Goal: Register for event/course

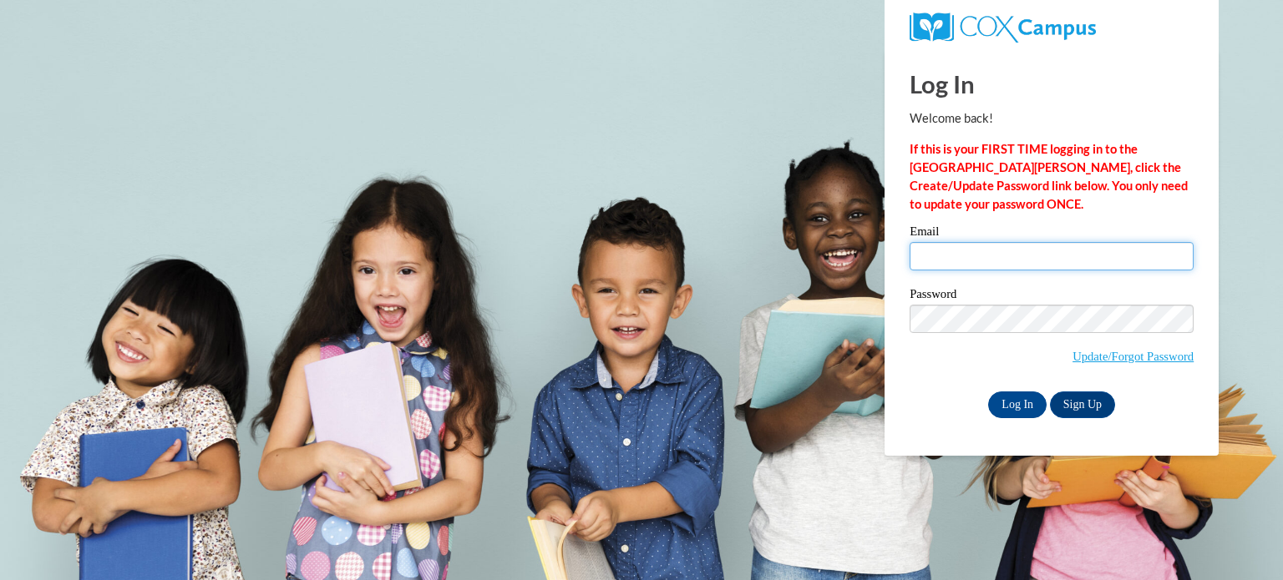
click at [959, 260] on input "Email" at bounding box center [1051, 256] width 284 height 28
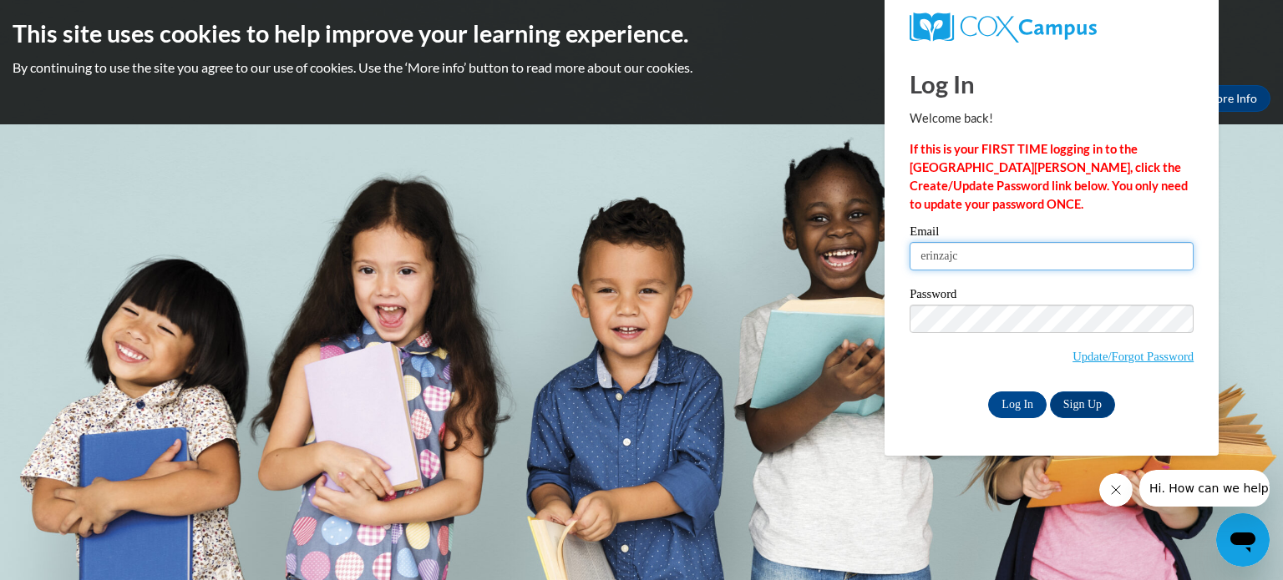
type input "erinzajc15@gmail.com"
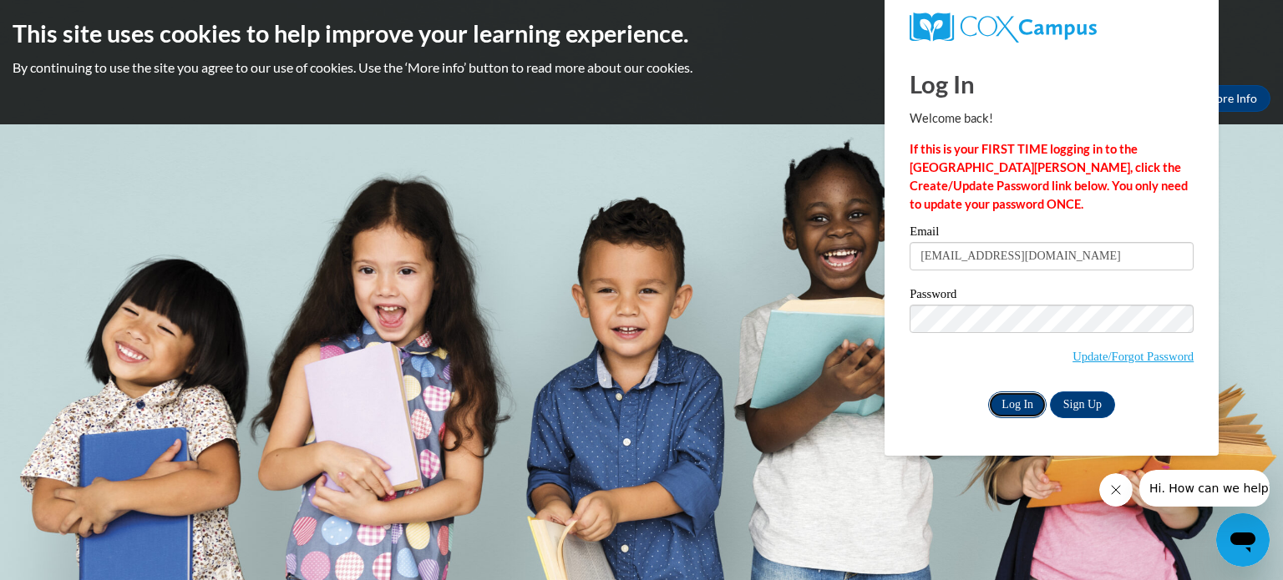
click at [1013, 413] on input "Log In" at bounding box center [1017, 405] width 58 height 27
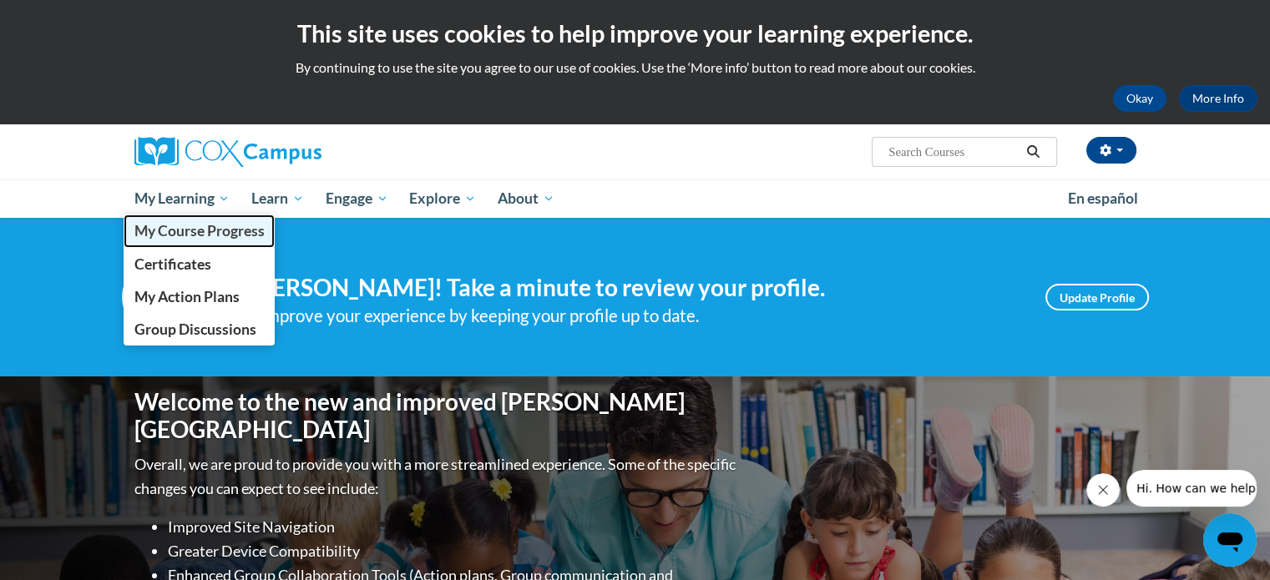
click at [205, 230] on span "My Course Progress" at bounding box center [199, 231] width 130 height 18
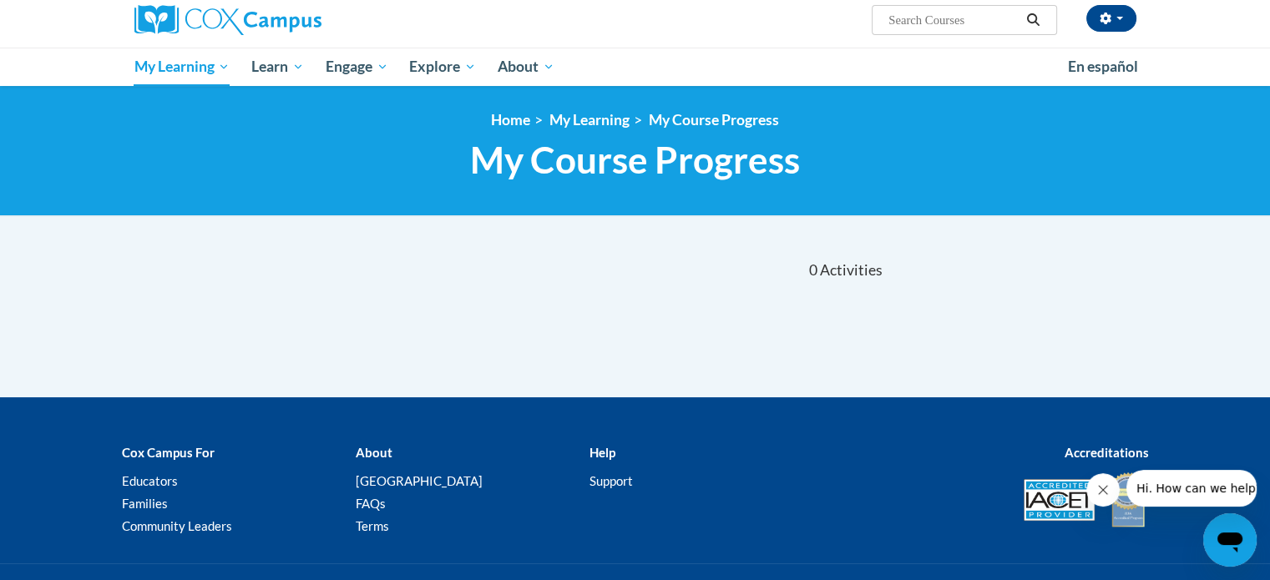
scroll to position [134, 0]
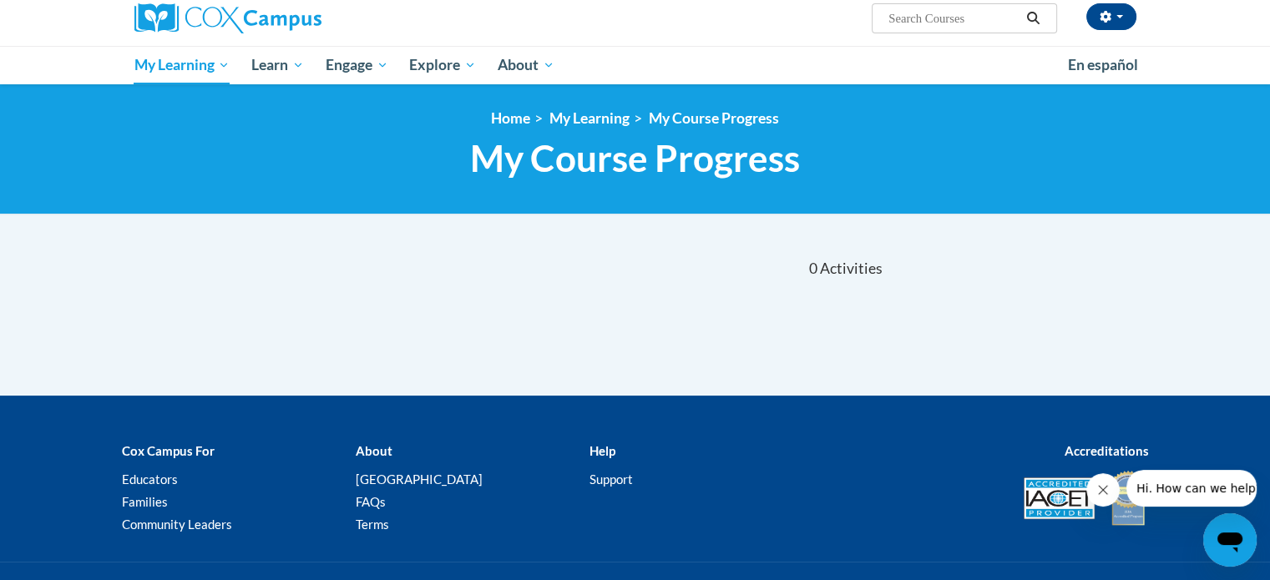
click at [969, 13] on input "Search..." at bounding box center [954, 18] width 134 height 20
type input "Writing"
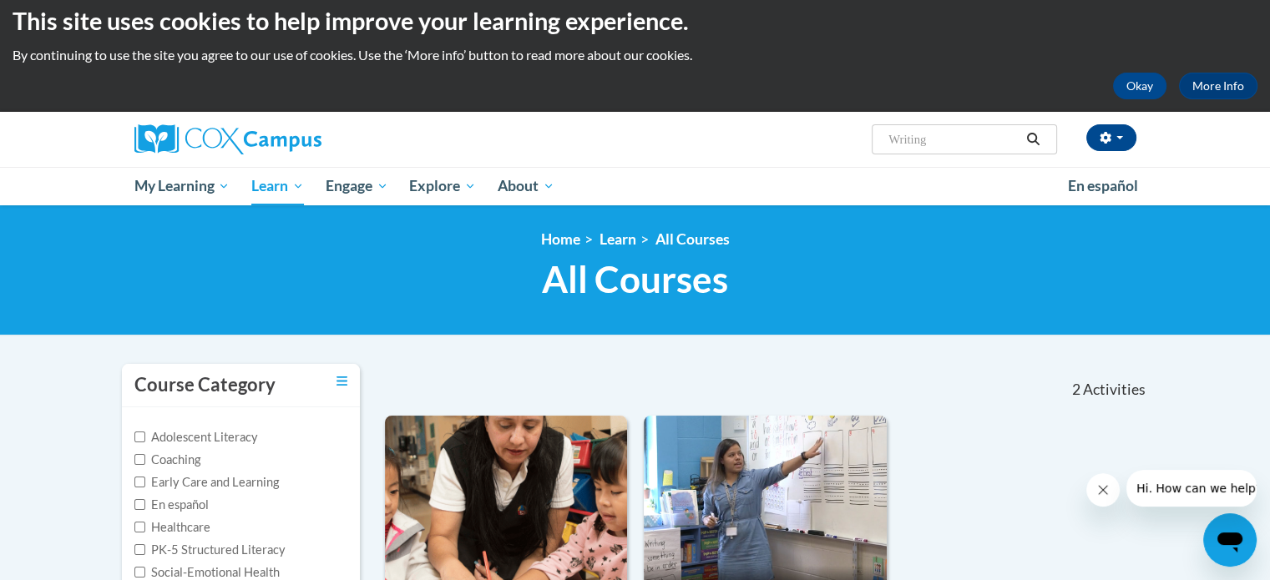
scroll to position [12, 0]
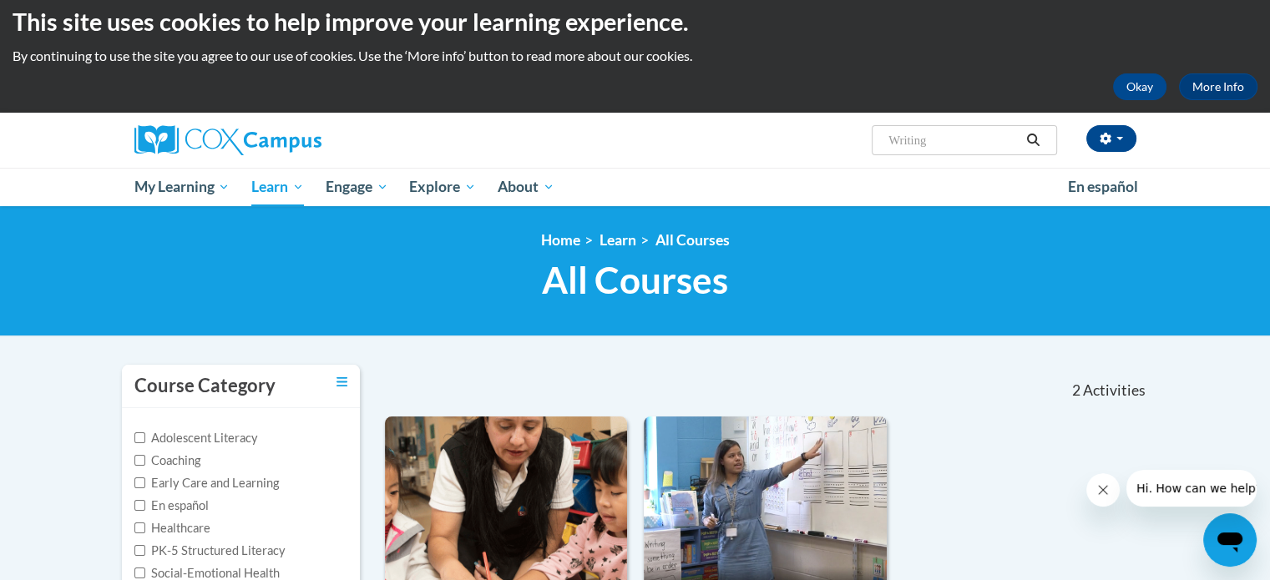
drag, startPoint x: 942, startPoint y: 143, endPoint x: 838, endPoint y: 144, distance: 103.6
click at [838, 144] on div "Erin Zajc (America/Chicago UTC-05:00) My Profile Inbox My Transcripts Log Out S…" at bounding box center [806, 134] width 685 height 43
type input "early literary"
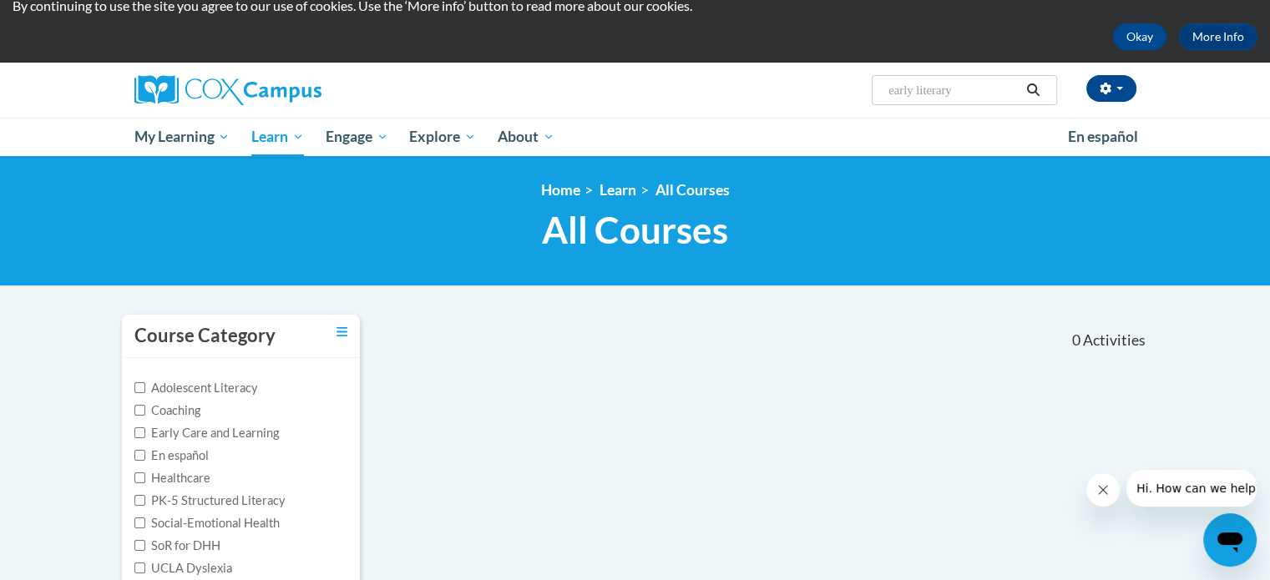
scroll to position [70, 0]
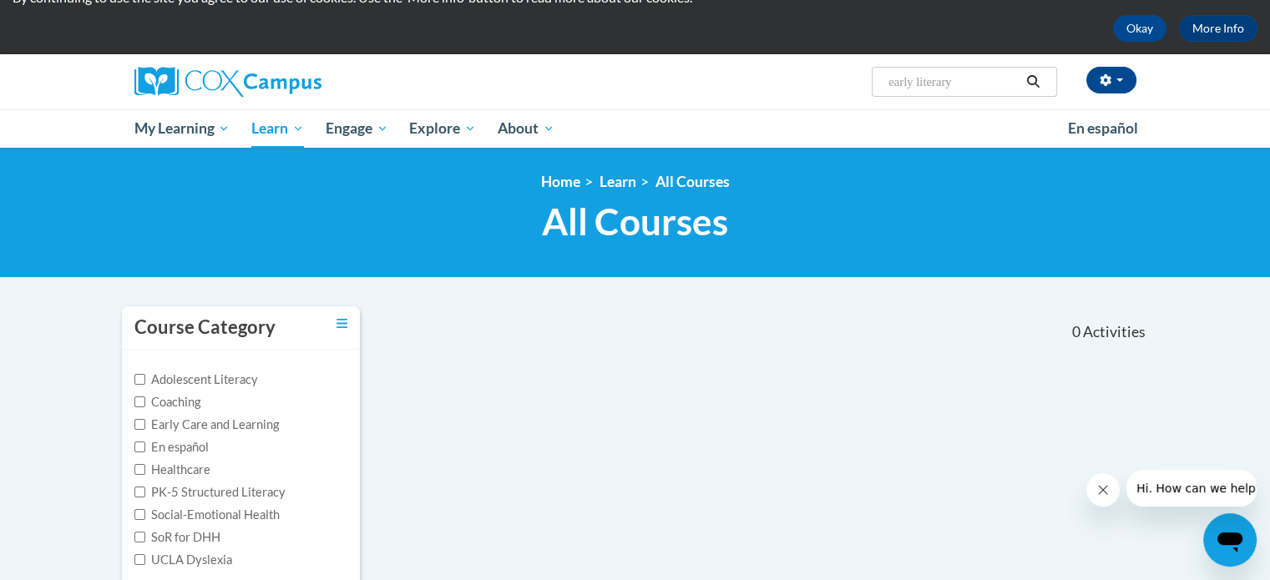
click at [964, 83] on input "early literary" at bounding box center [954, 82] width 134 height 20
type input "early literacy"
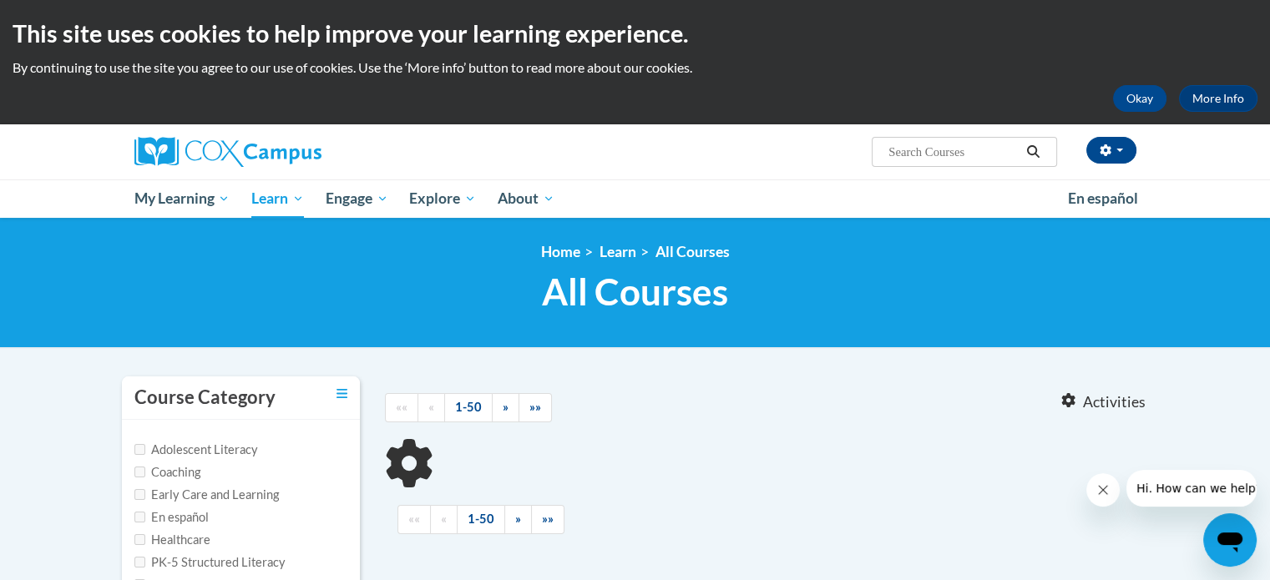
type input "early literacy"
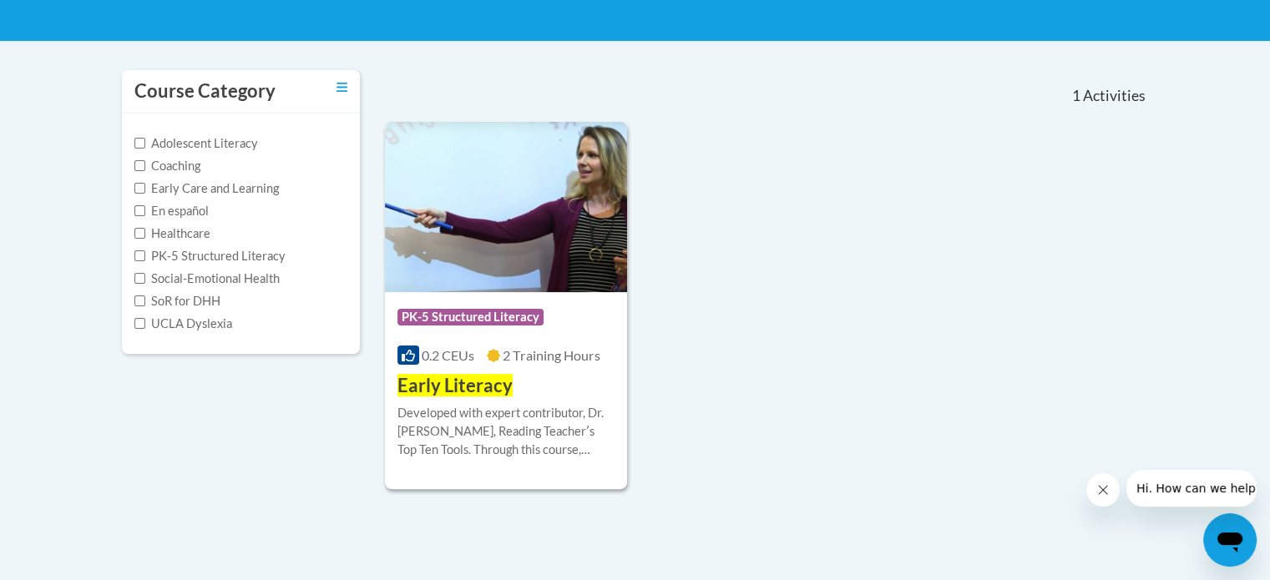
scroll to position [310, 0]
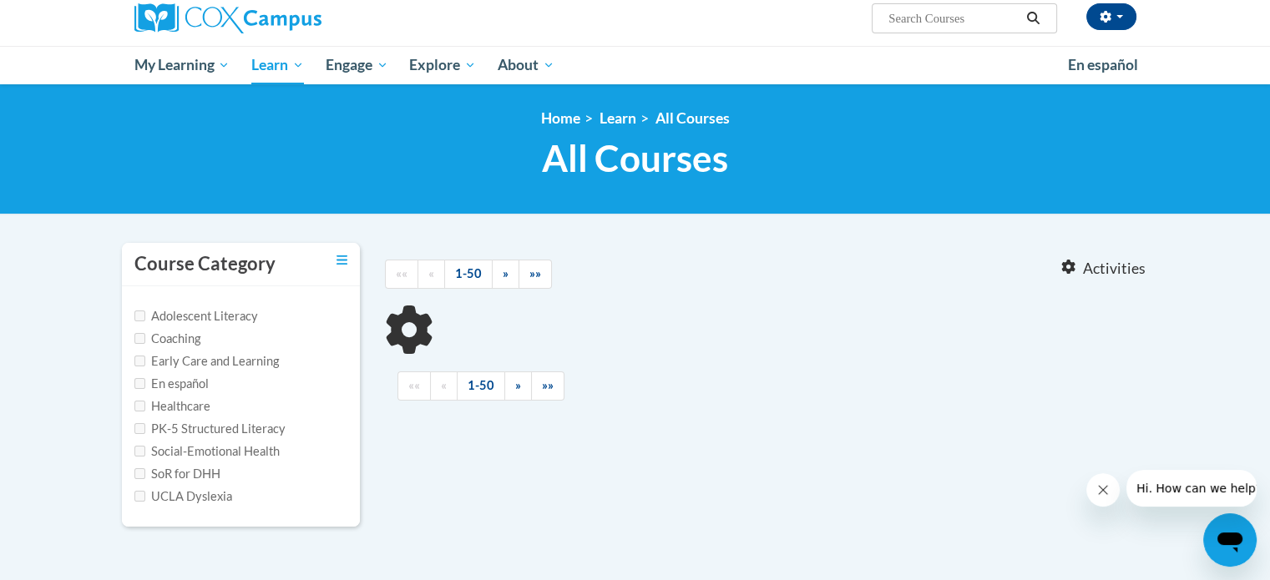
type input "early literary"
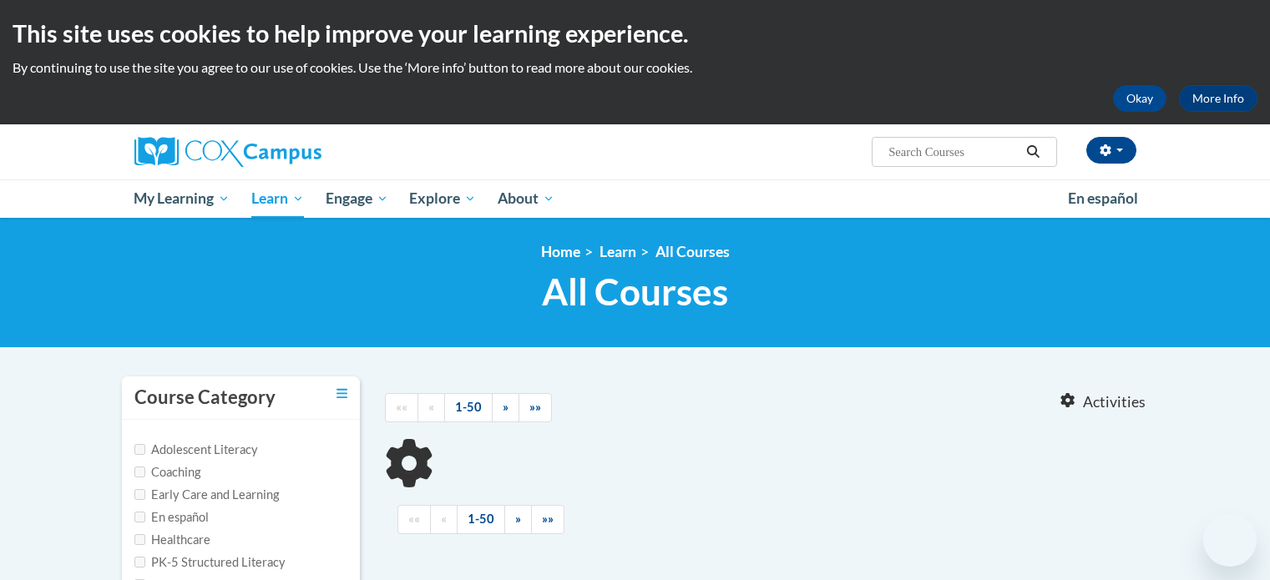
type input "Writing"
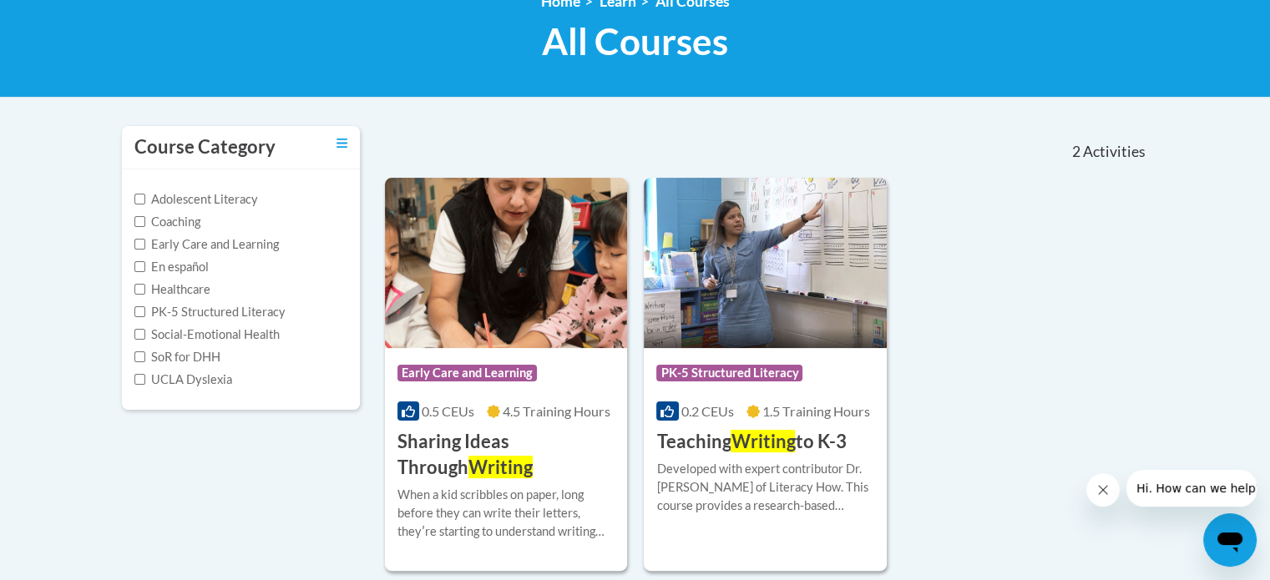
scroll to position [252, 0]
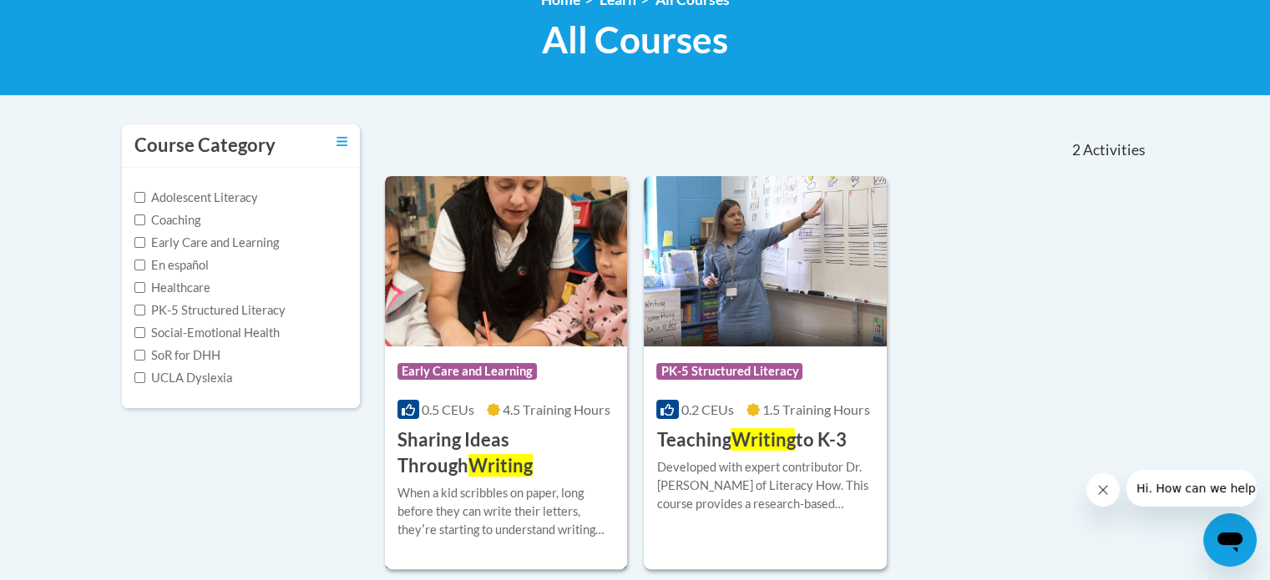
click at [534, 303] on img at bounding box center [506, 261] width 243 height 170
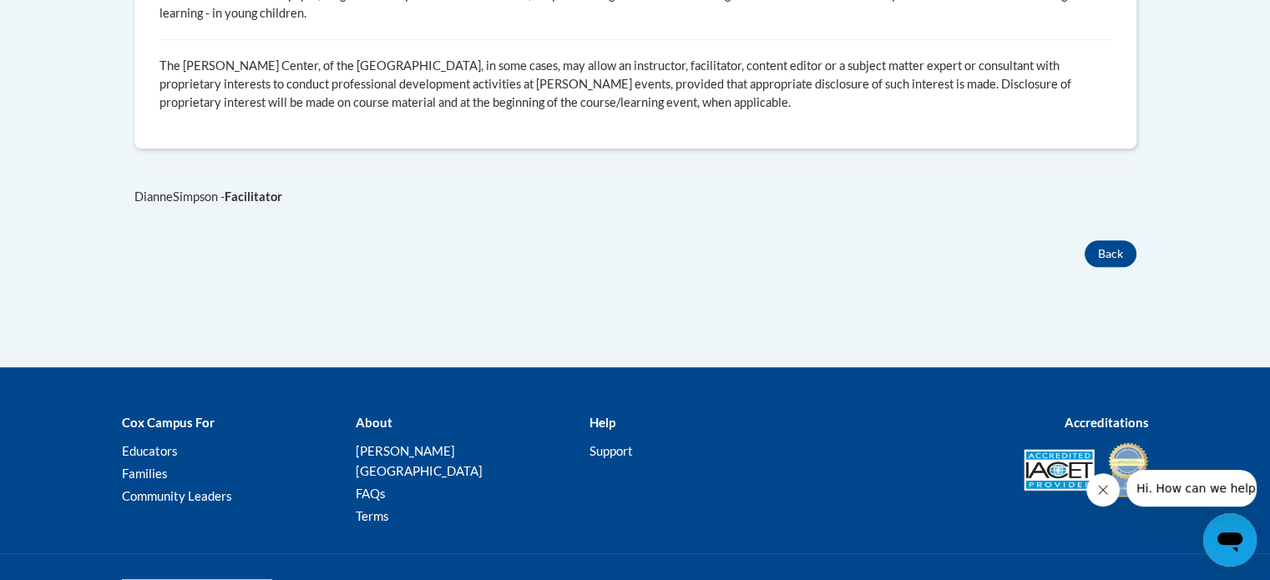
scroll to position [631, 0]
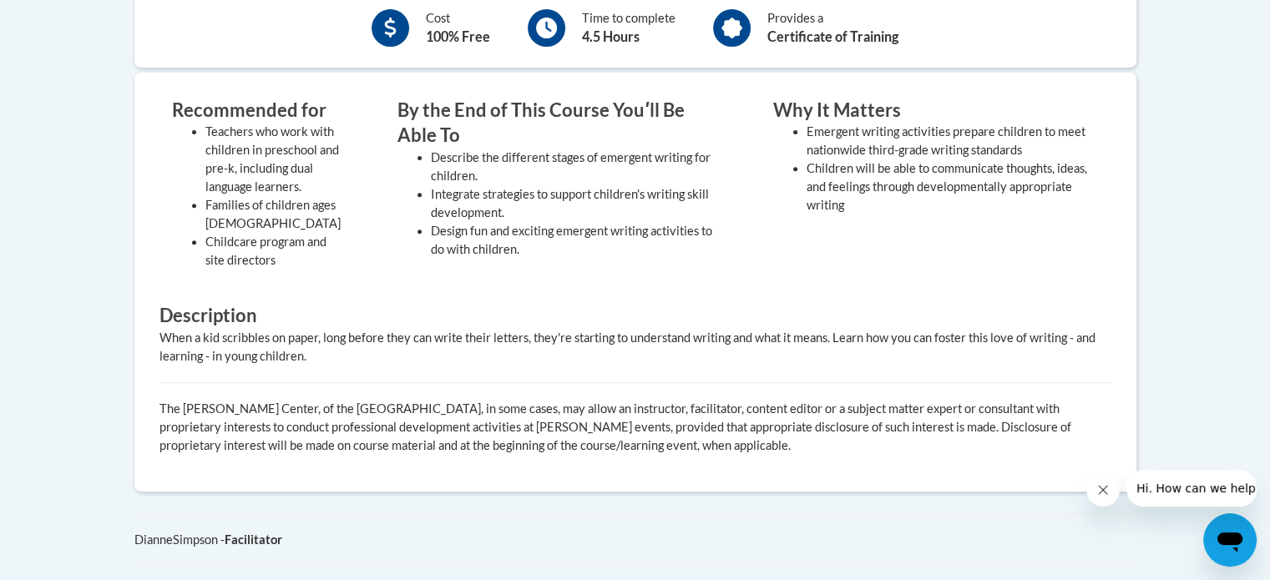
click at [365, 337] on div "When a kid scribbles on paper, long before they can write their letters, they'r…" at bounding box center [635, 347] width 952 height 37
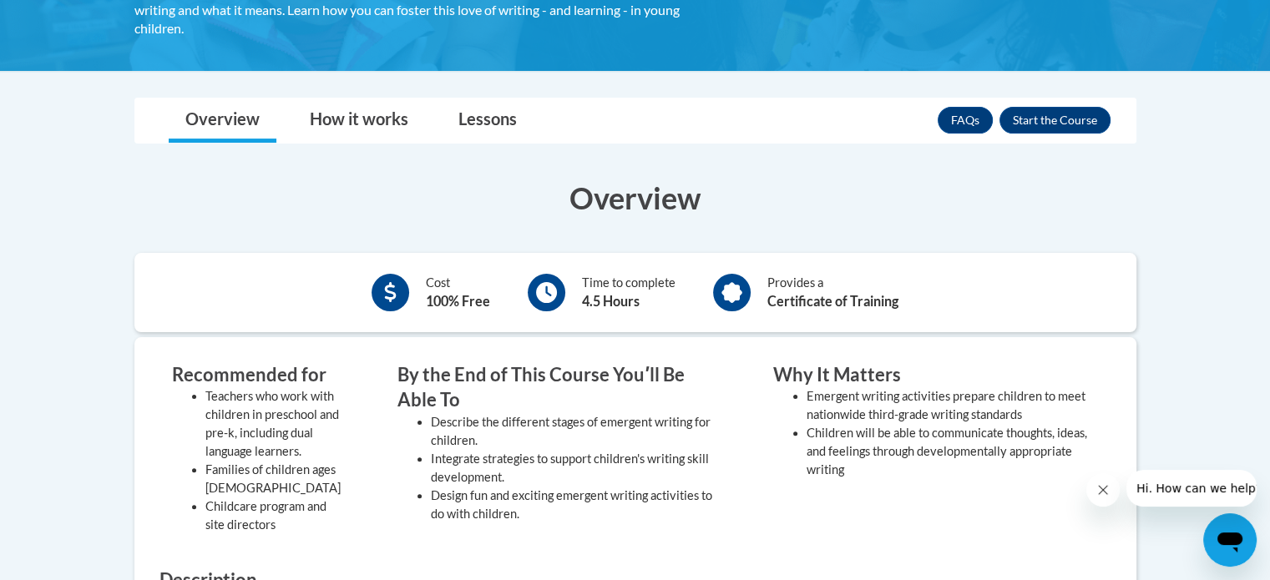
scroll to position [359, 0]
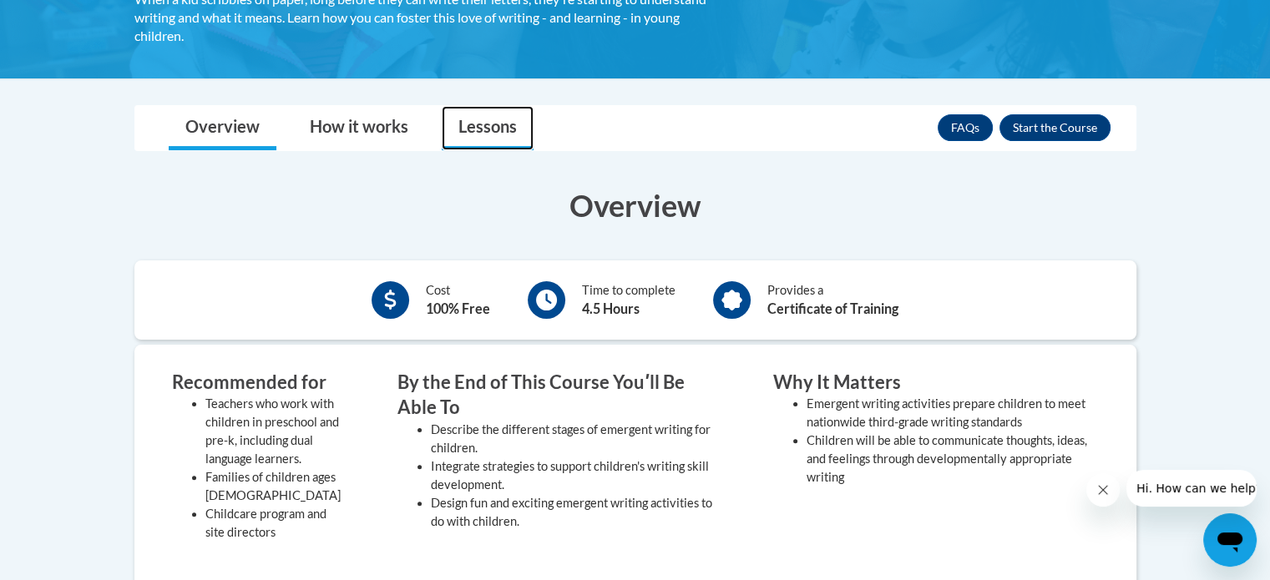
click at [513, 127] on link "Lessons" at bounding box center [488, 128] width 92 height 44
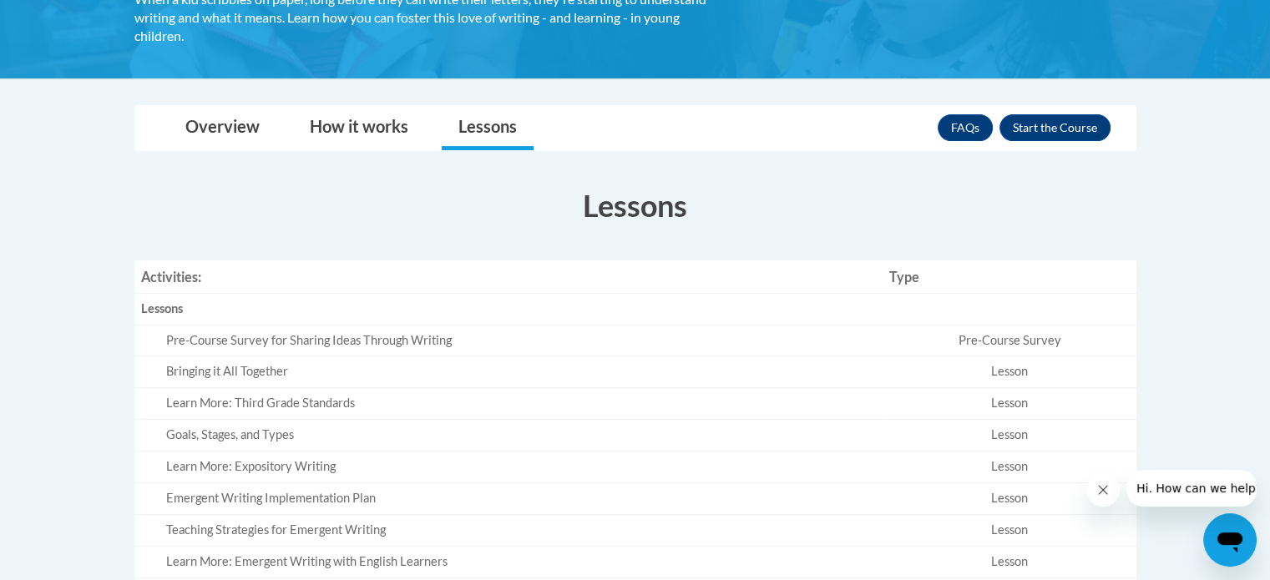
click at [326, 340] on div "Pre-Course Survey for Sharing Ideas Through Writing" at bounding box center [521, 341] width 711 height 18
click at [1039, 124] on button "Enroll" at bounding box center [1055, 127] width 111 height 27
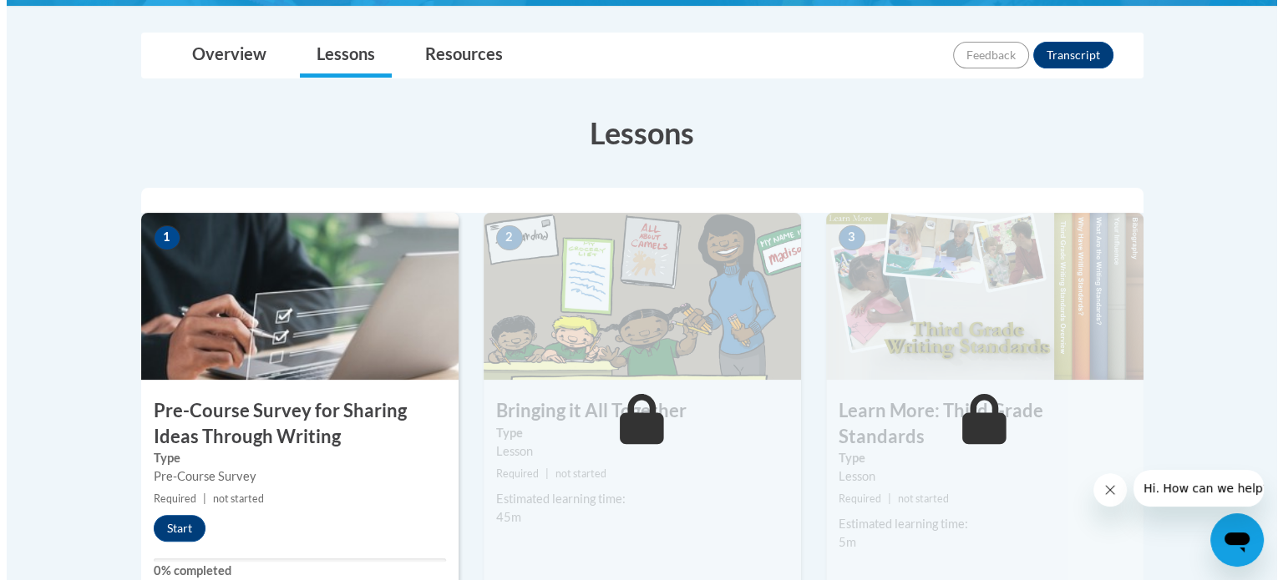
scroll to position [374, 0]
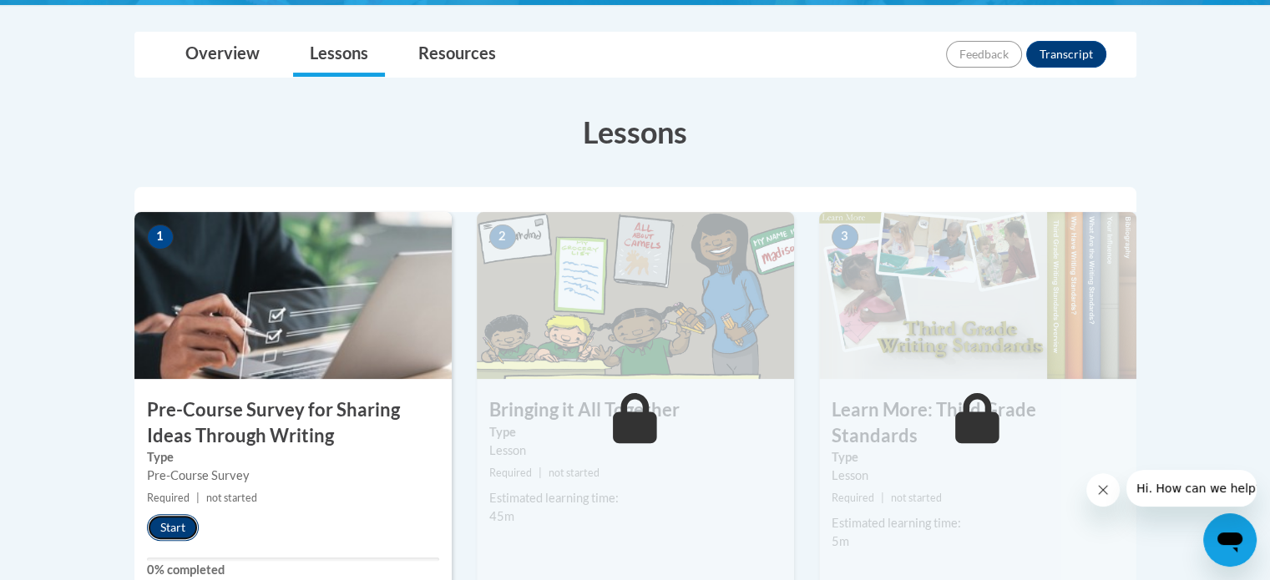
click at [165, 528] on button "Start" at bounding box center [173, 527] width 52 height 27
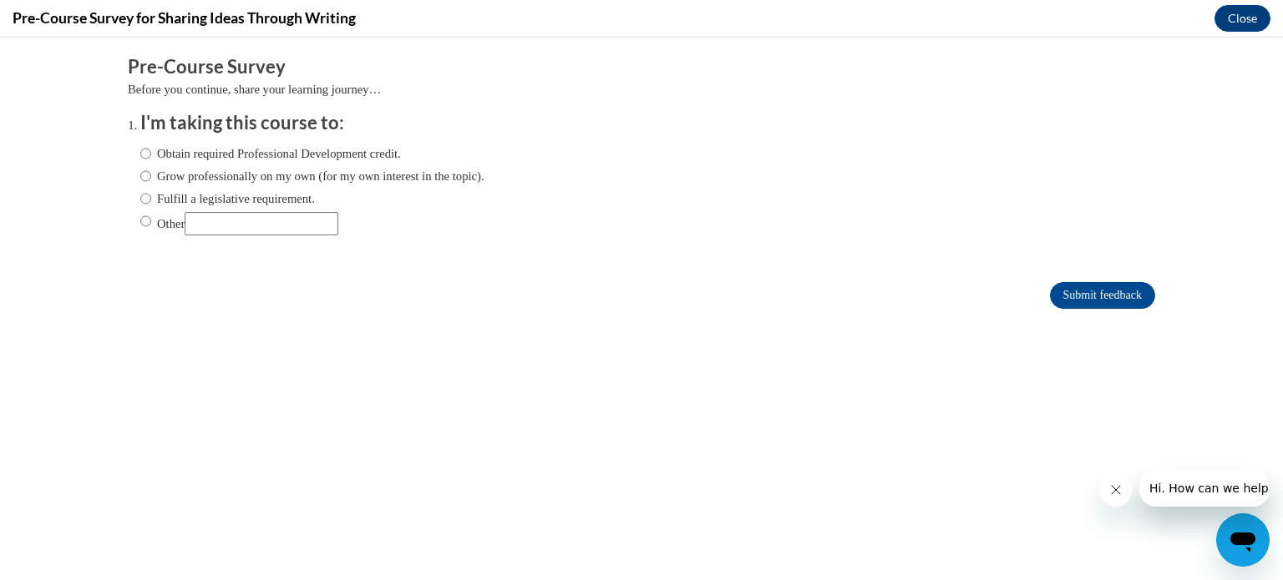
scroll to position [0, 0]
click at [140, 154] on input "Obtain required Professional Development credit." at bounding box center [145, 153] width 11 height 18
radio input "true"
click at [1090, 292] on input "Submit feedback" at bounding box center [1102, 295] width 105 height 27
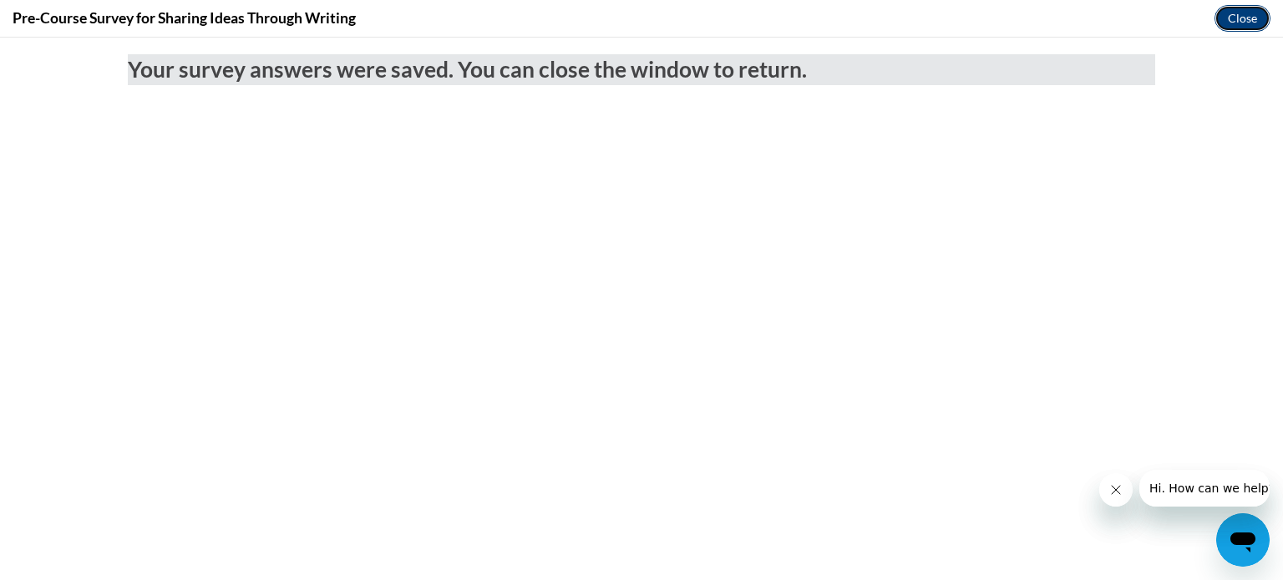
click at [1236, 13] on button "Close" at bounding box center [1242, 18] width 56 height 27
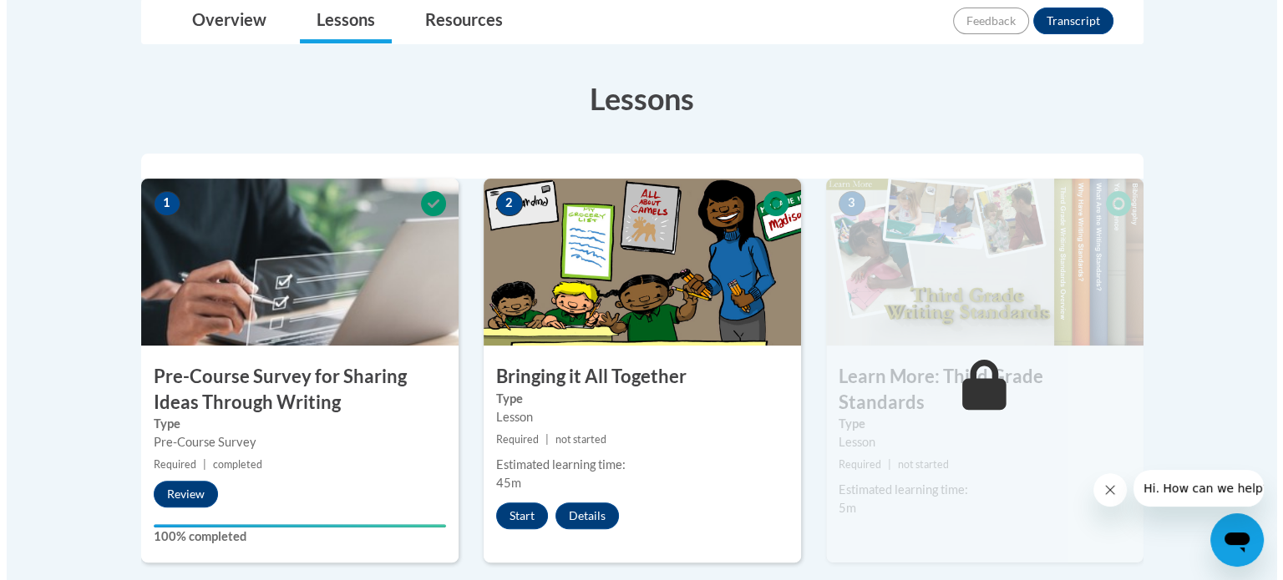
scroll to position [411, 0]
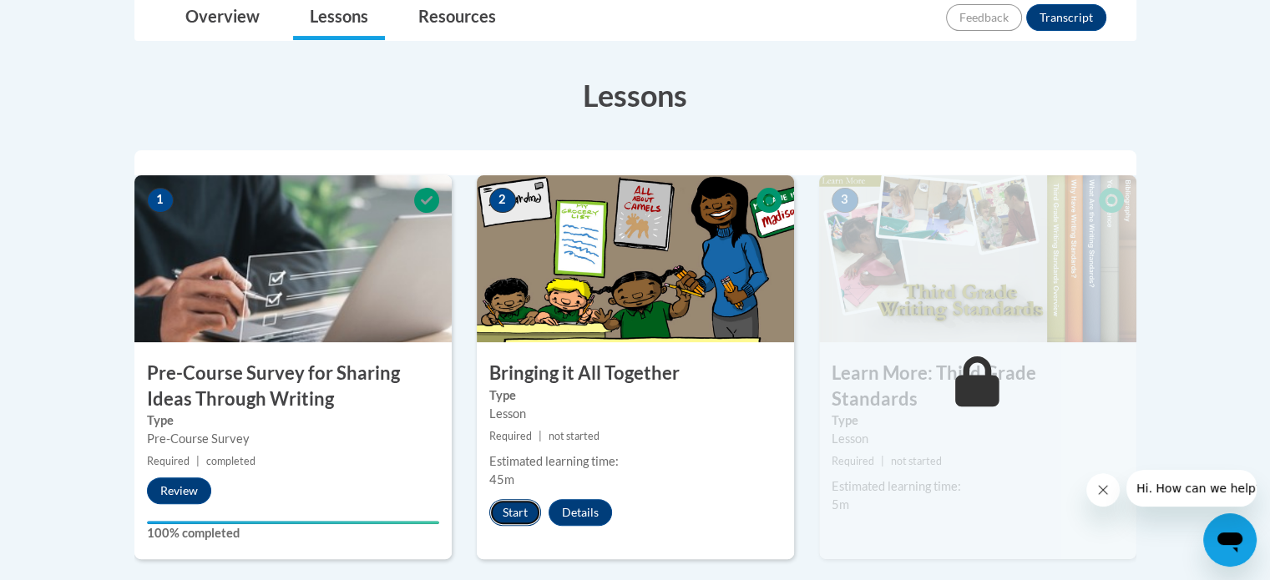
click at [499, 504] on button "Start" at bounding box center [515, 512] width 52 height 27
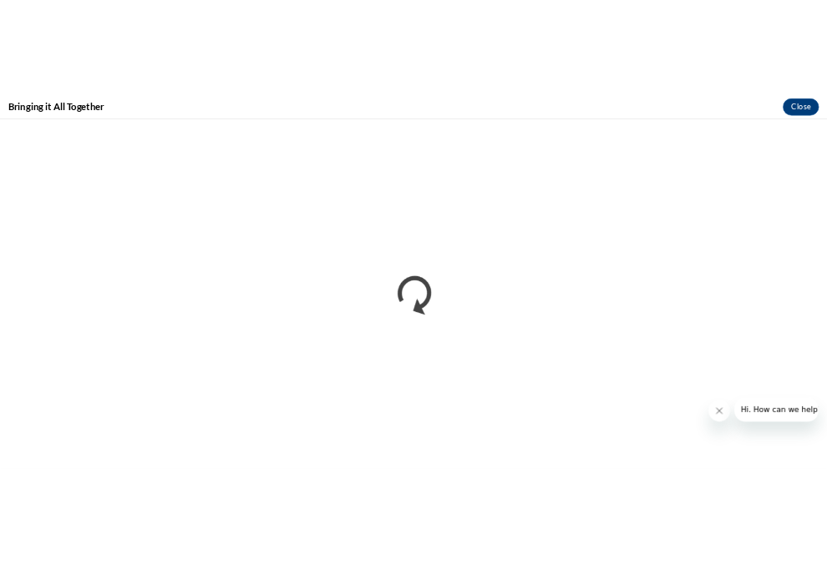
scroll to position [0, 0]
